Goal: Navigation & Orientation: Find specific page/section

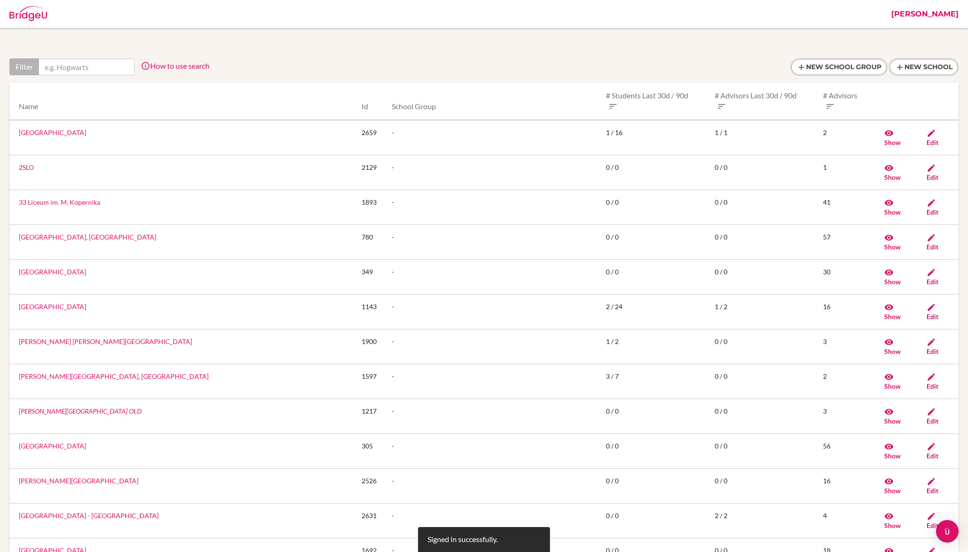
click at [955, 16] on link "Ross" at bounding box center [924, 14] width 77 height 28
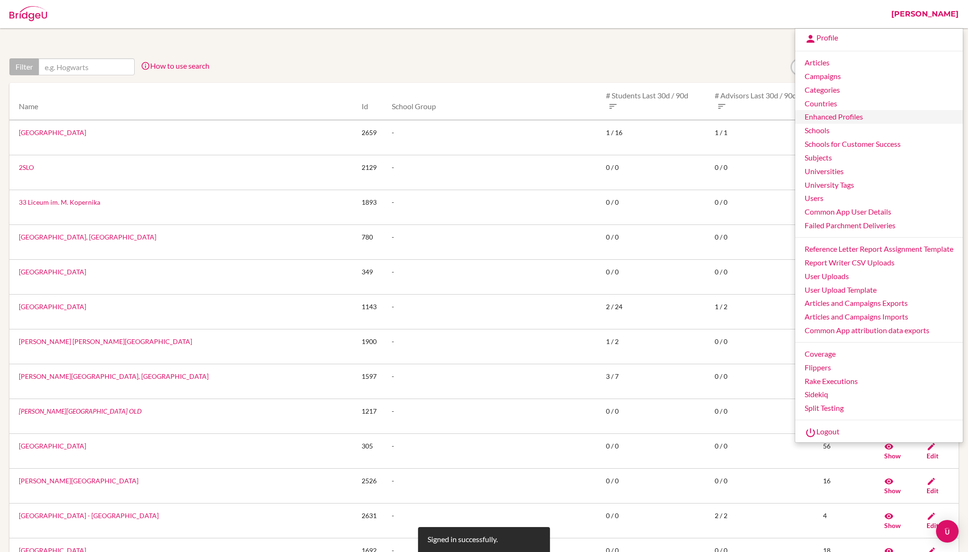
click at [848, 121] on link "Enhanced Profiles" at bounding box center [879, 117] width 168 height 14
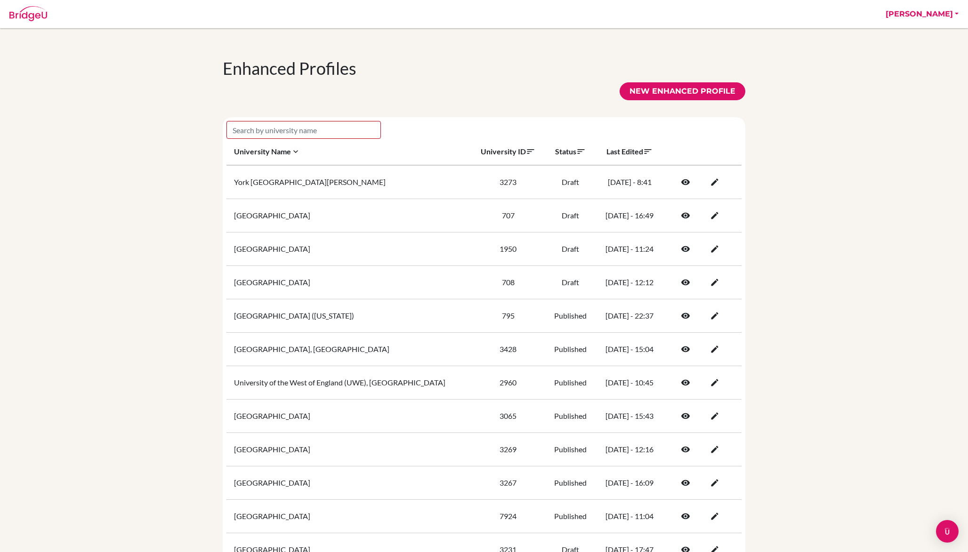
click at [652, 155] on span at bounding box center [647, 151] width 9 height 9
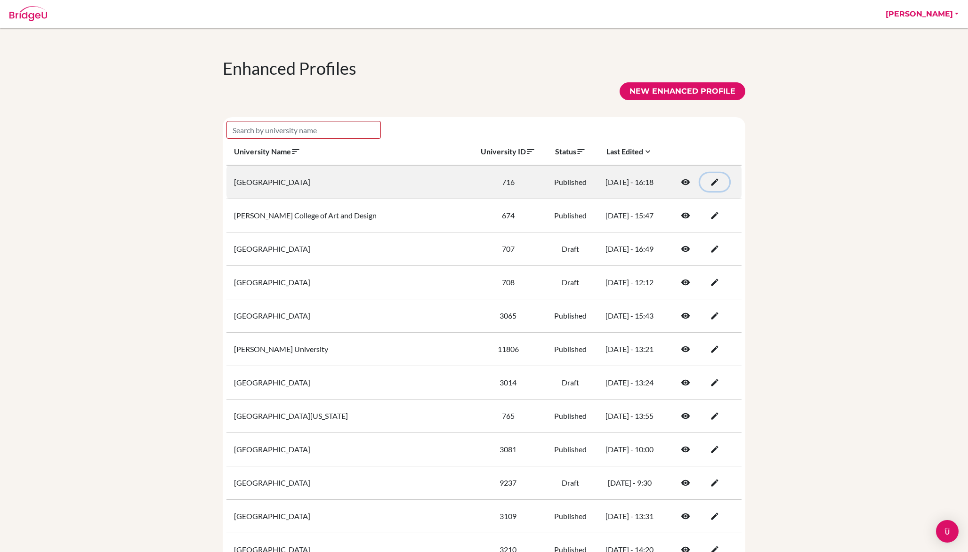
click at [710, 187] on icon at bounding box center [714, 181] width 9 height 9
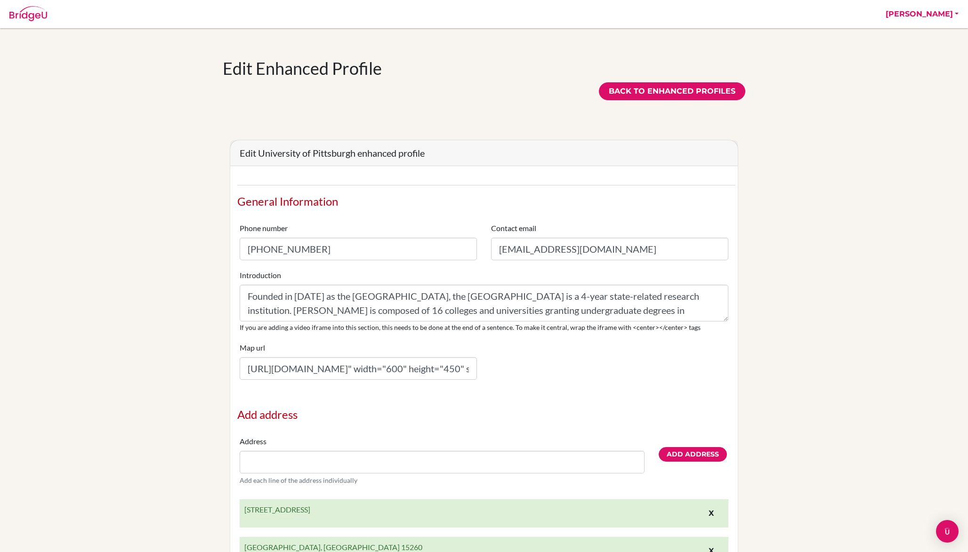
click at [938, 15] on link "Ross" at bounding box center [922, 14] width 82 height 28
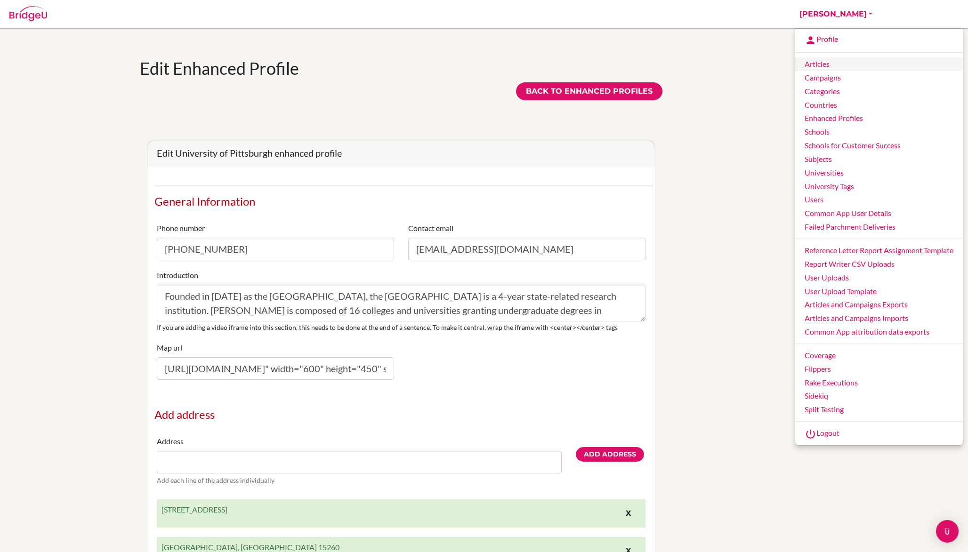
click at [848, 67] on link "Articles" at bounding box center [879, 64] width 168 height 14
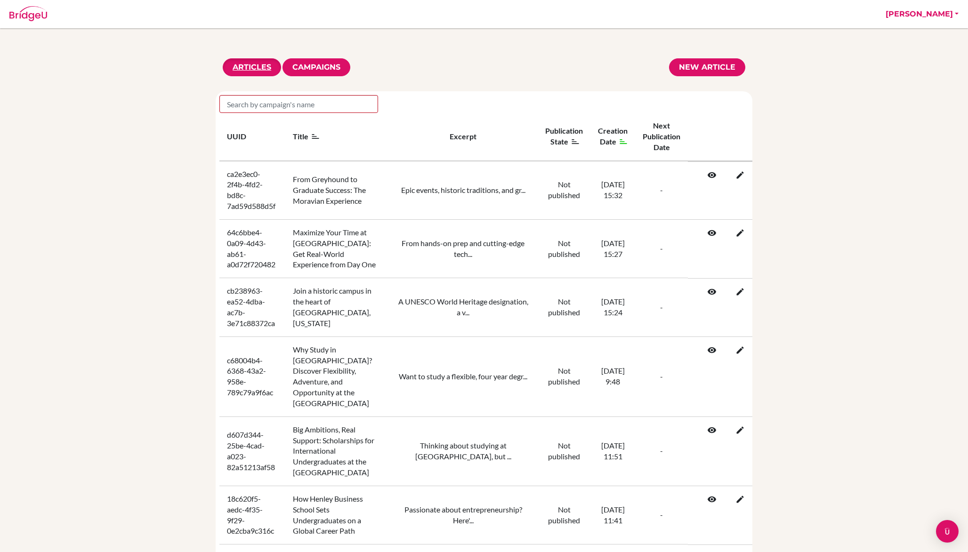
click at [952, 17] on link "Ross" at bounding box center [922, 14] width 82 height 28
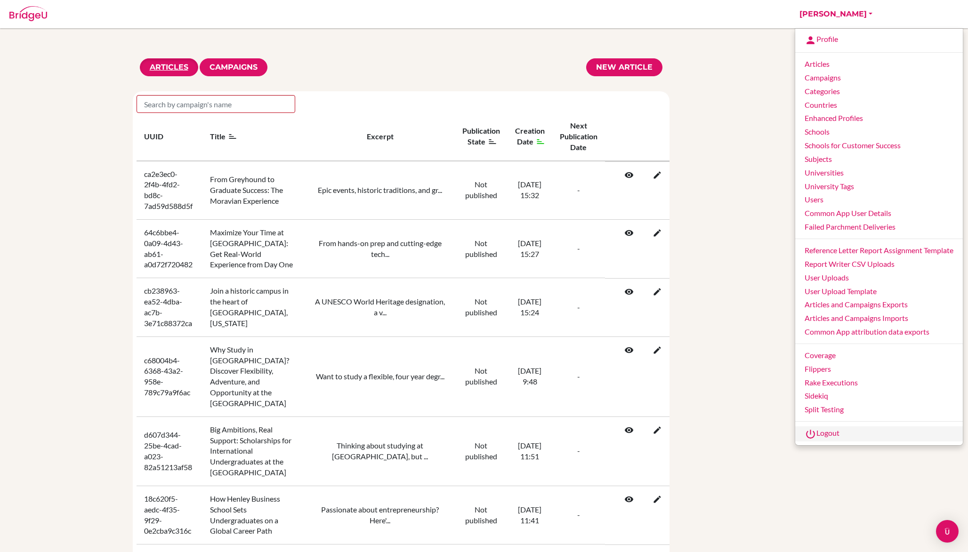
click at [829, 432] on link "Logout" at bounding box center [879, 433] width 168 height 15
